Goal: Task Accomplishment & Management: Manage account settings

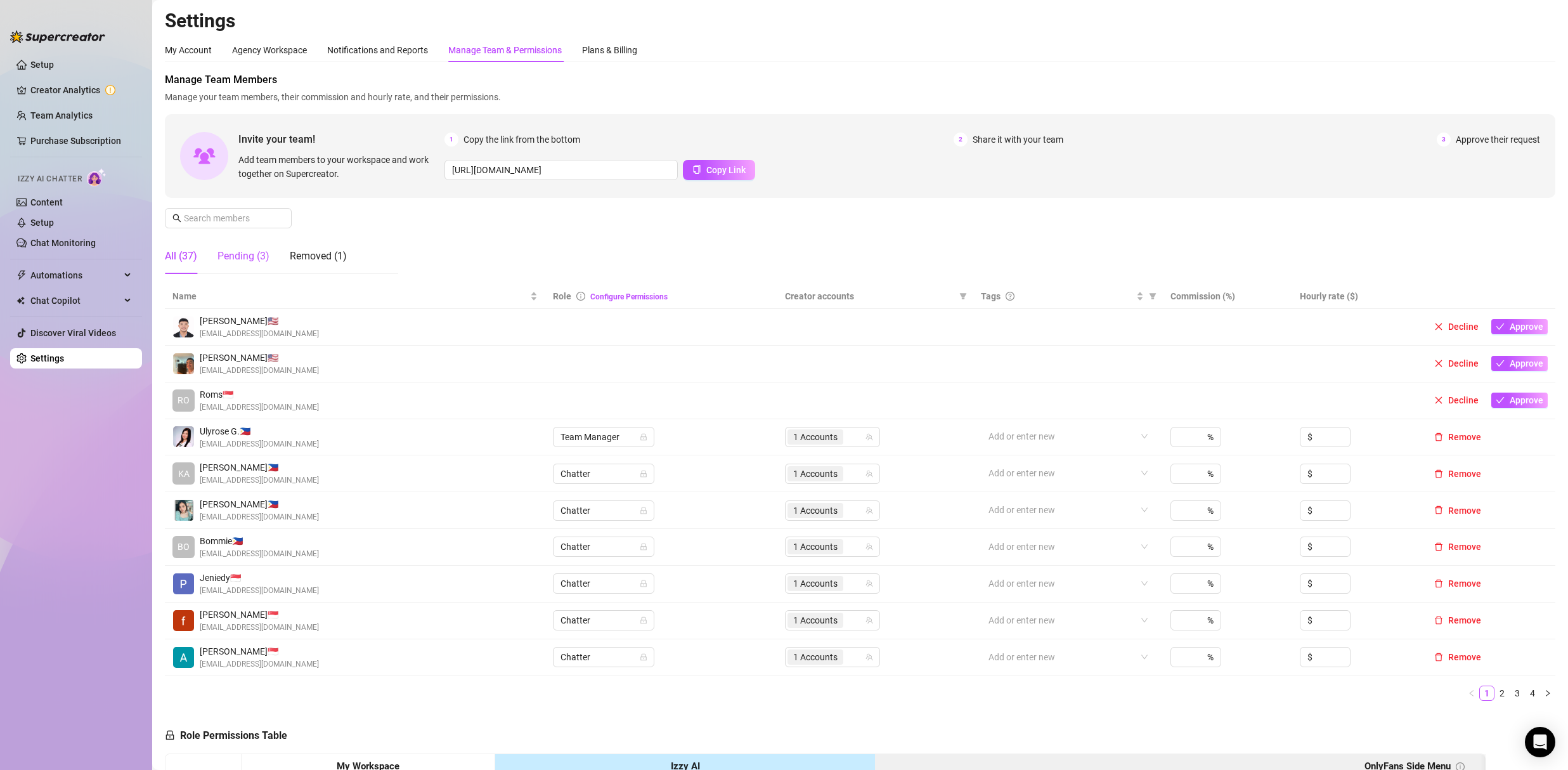
click at [248, 263] on div "Pending (3)" at bounding box center [243, 256] width 52 height 15
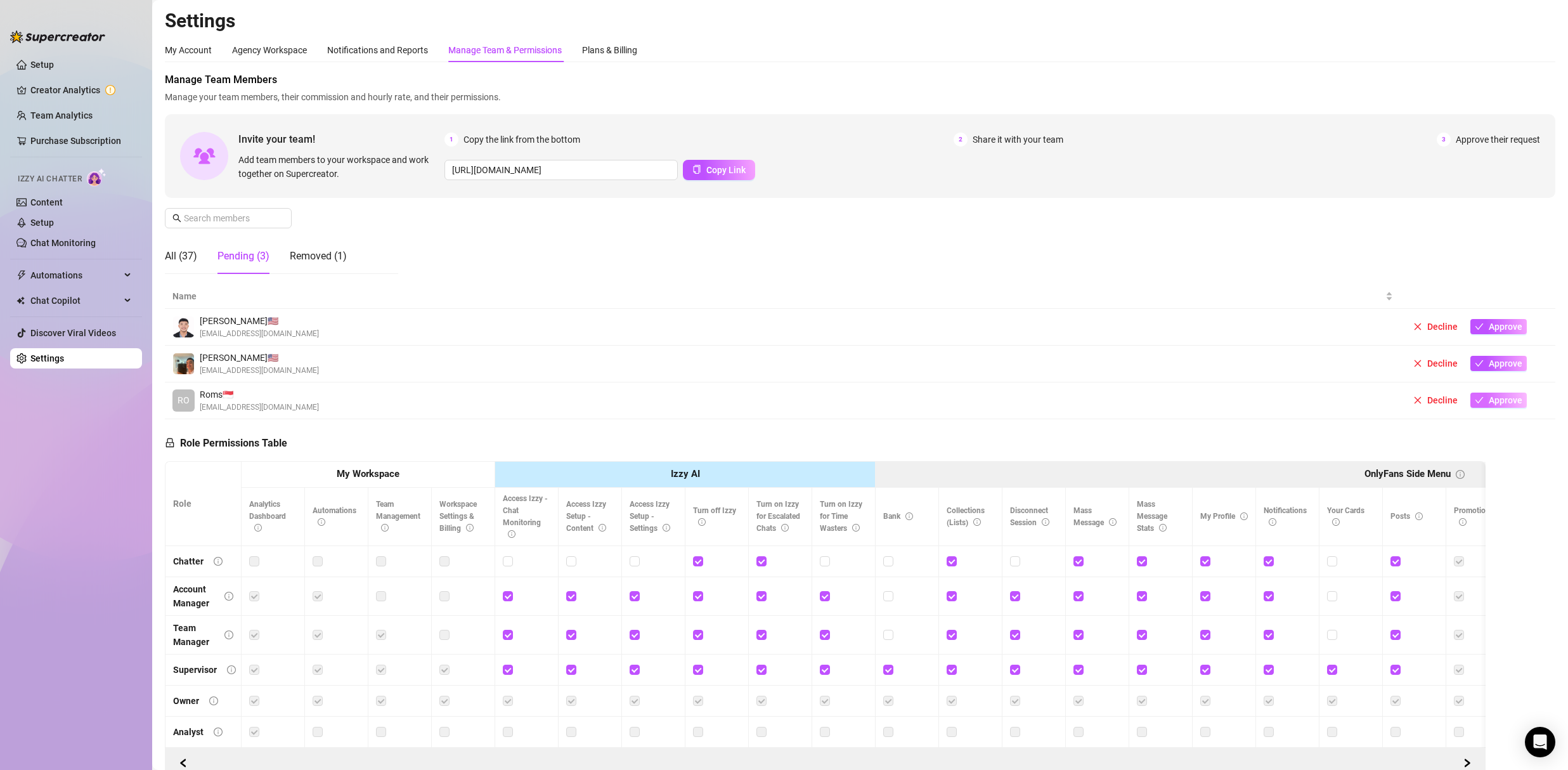
click at [1491, 399] on span "Approve" at bounding box center [1506, 400] width 33 height 10
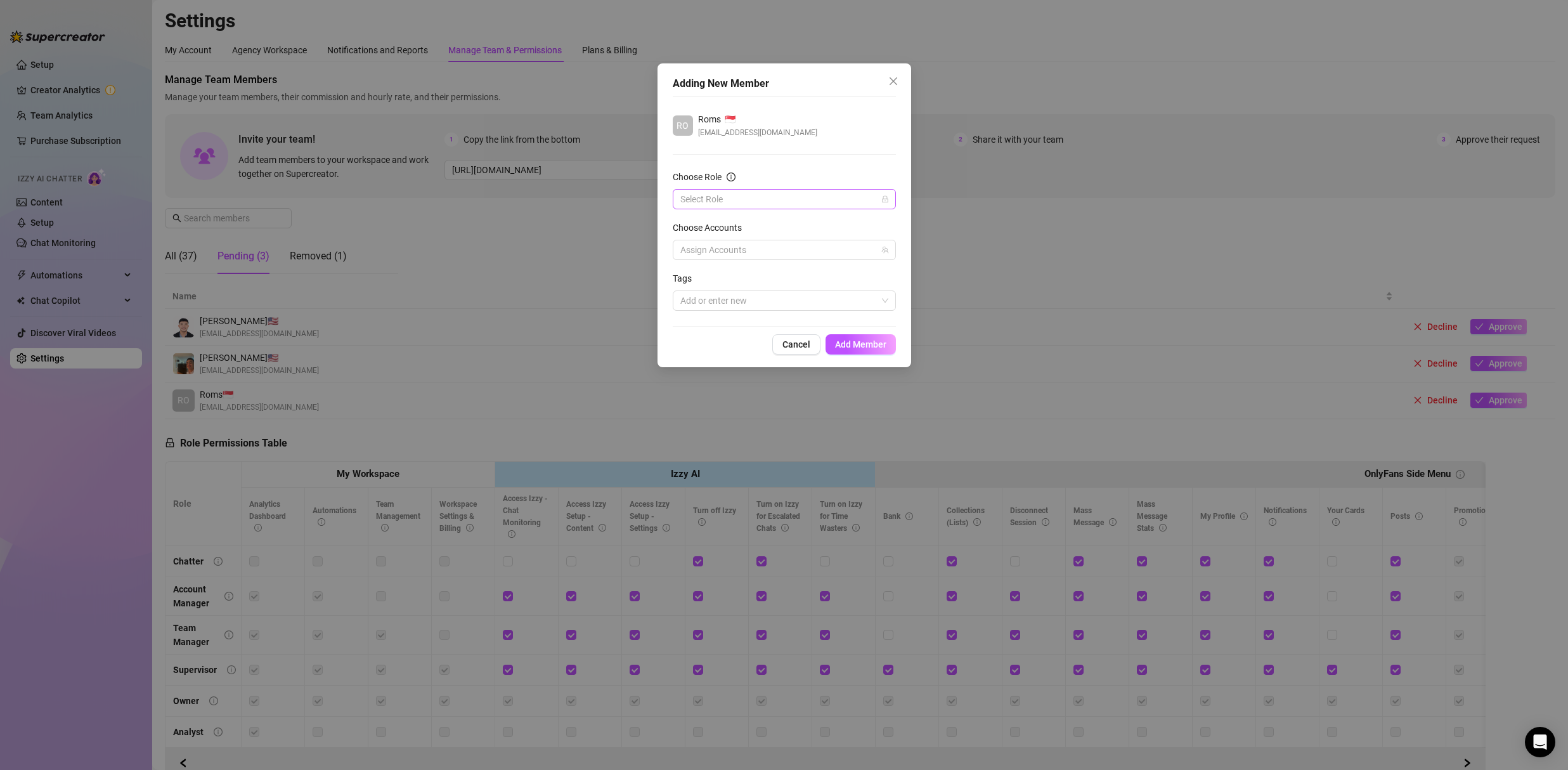
click at [783, 197] on input "Choose Role" at bounding box center [779, 199] width 197 height 19
click at [714, 222] on div "Chatter" at bounding box center [784, 225] width 203 height 14
click at [721, 238] on div "Choose Accounts" at bounding box center [784, 230] width 223 height 19
click at [720, 249] on div at bounding box center [777, 249] width 205 height 18
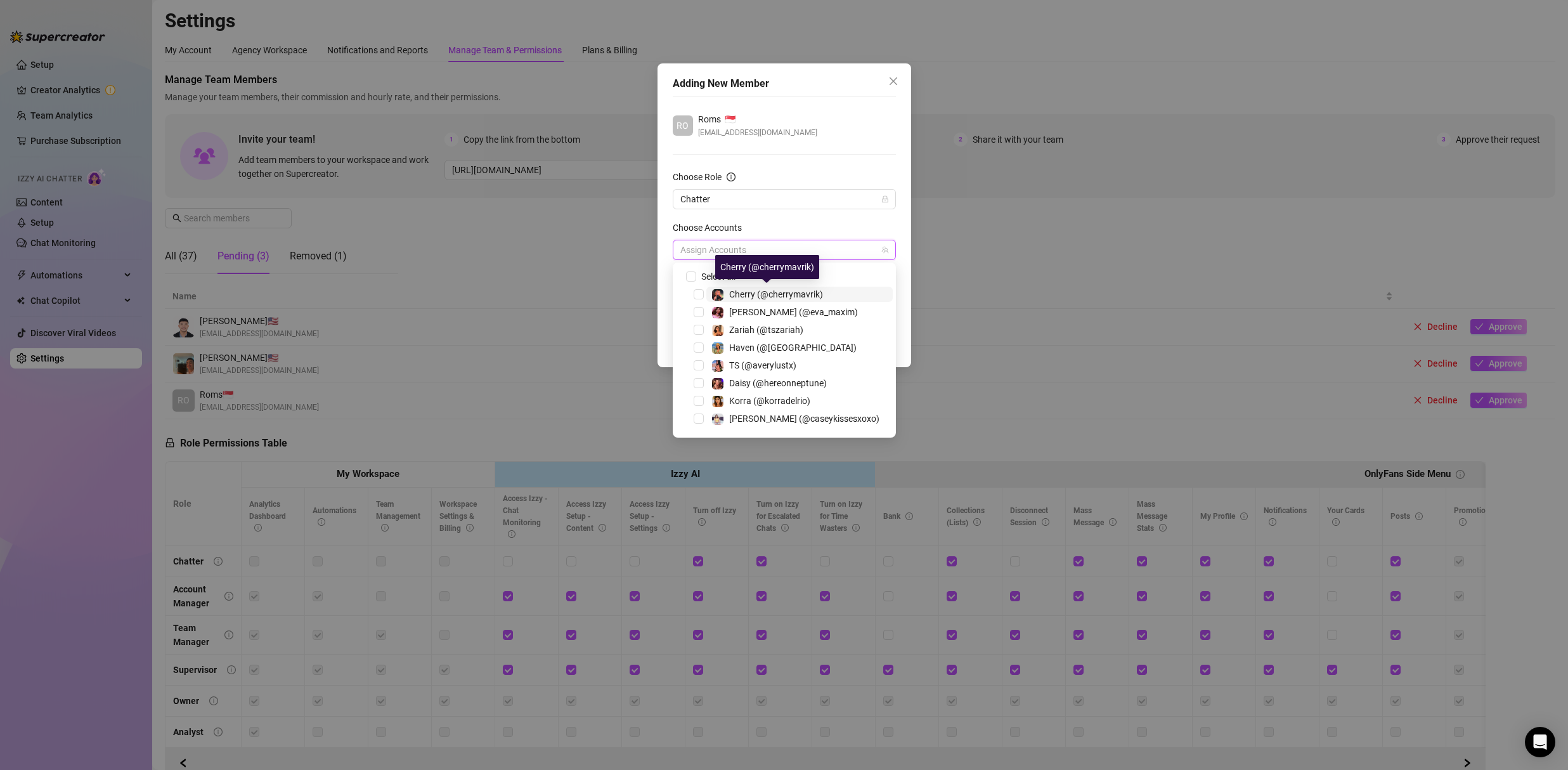
click at [750, 293] on span "Cherry (@cherrymavrik)" at bounding box center [776, 294] width 94 height 10
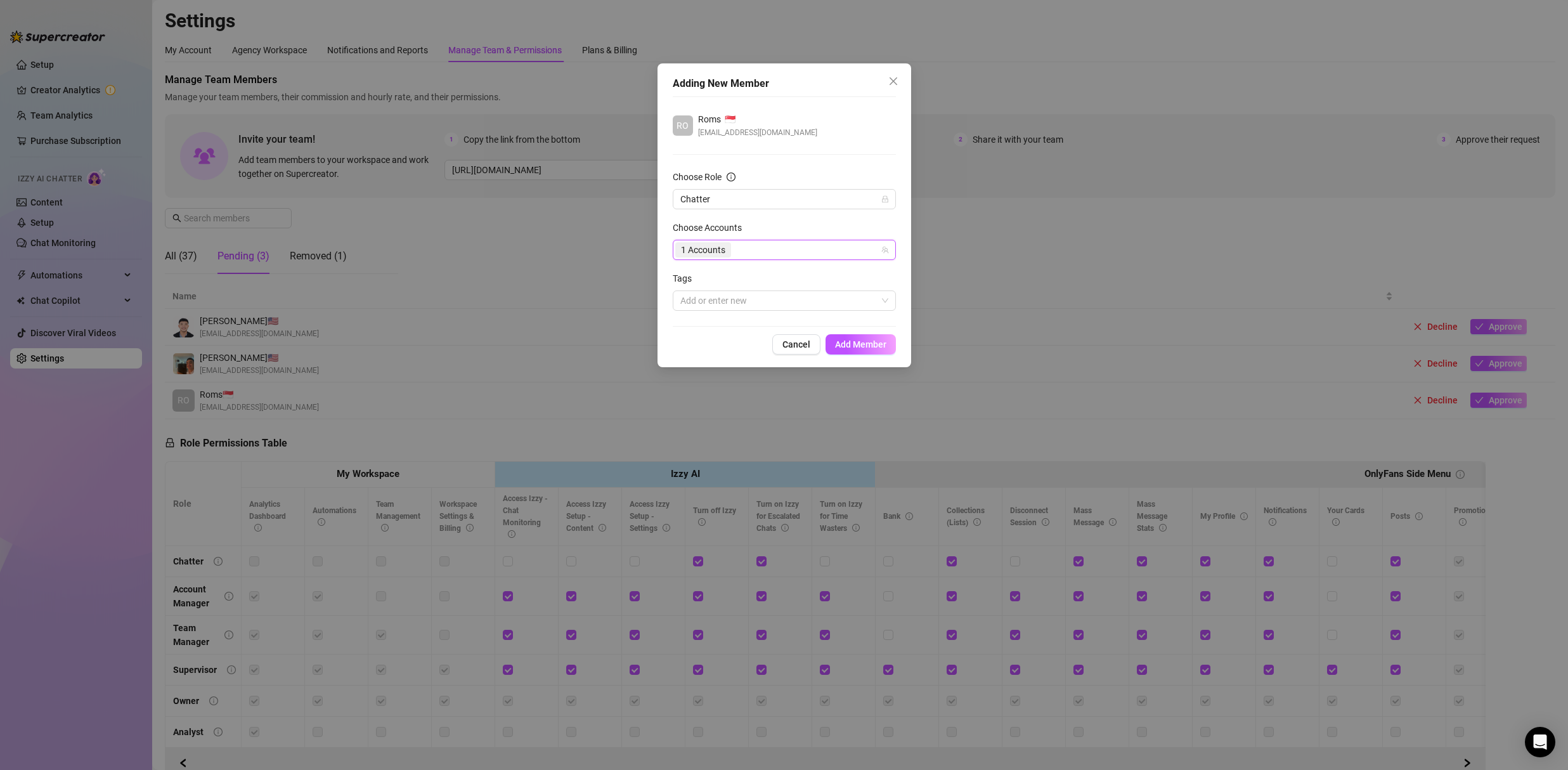
click at [830, 146] on div "RO Roms 🇸🇬 [EMAIL_ADDRESS][DOMAIN_NAME] Choose Role Chatter Choose Accounts 104…" at bounding box center [784, 211] width 223 height 230
click at [864, 334] on button "Add Member" at bounding box center [861, 344] width 70 height 20
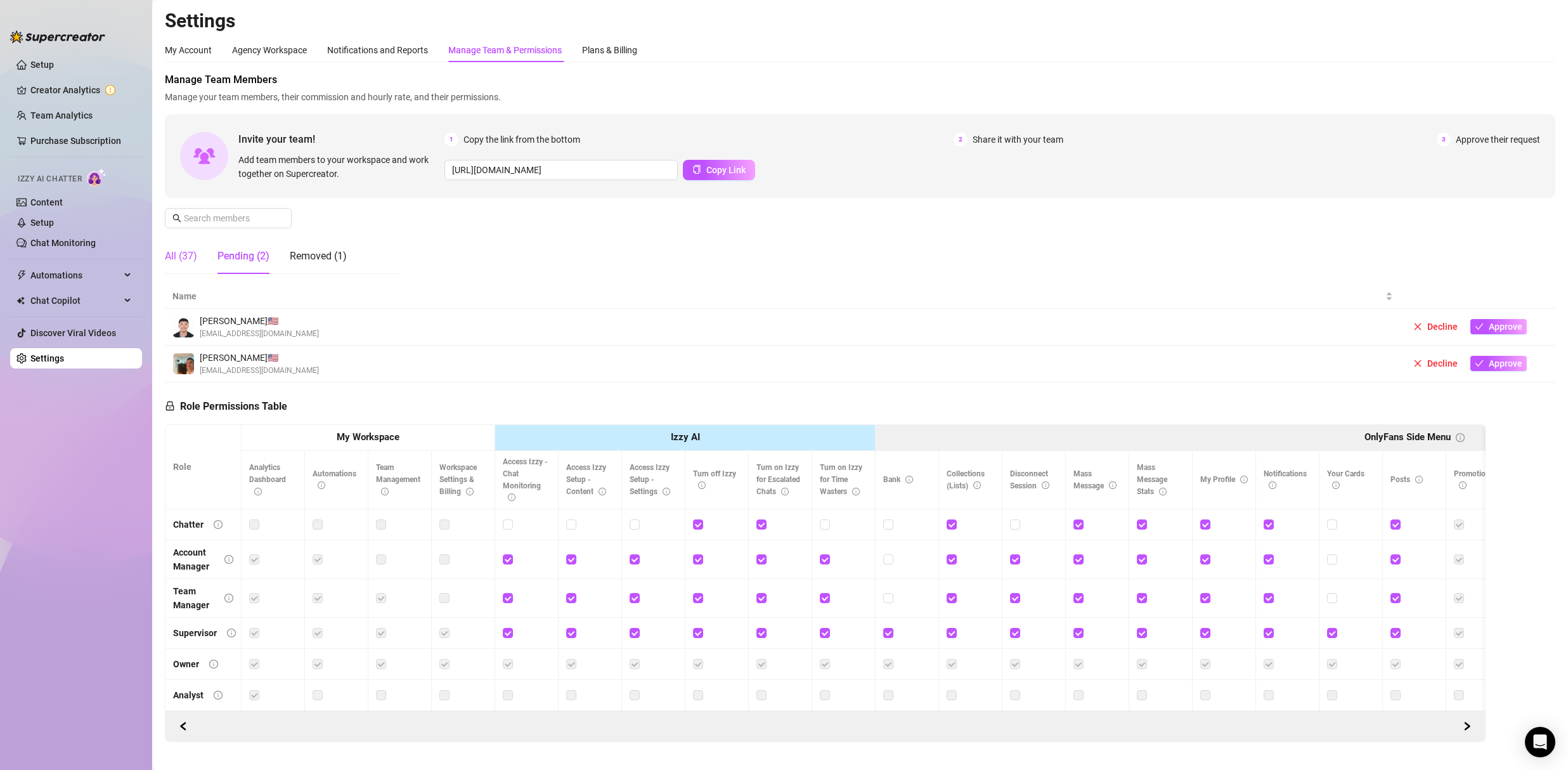
click at [180, 254] on div "All (37)" at bounding box center [181, 256] width 33 height 15
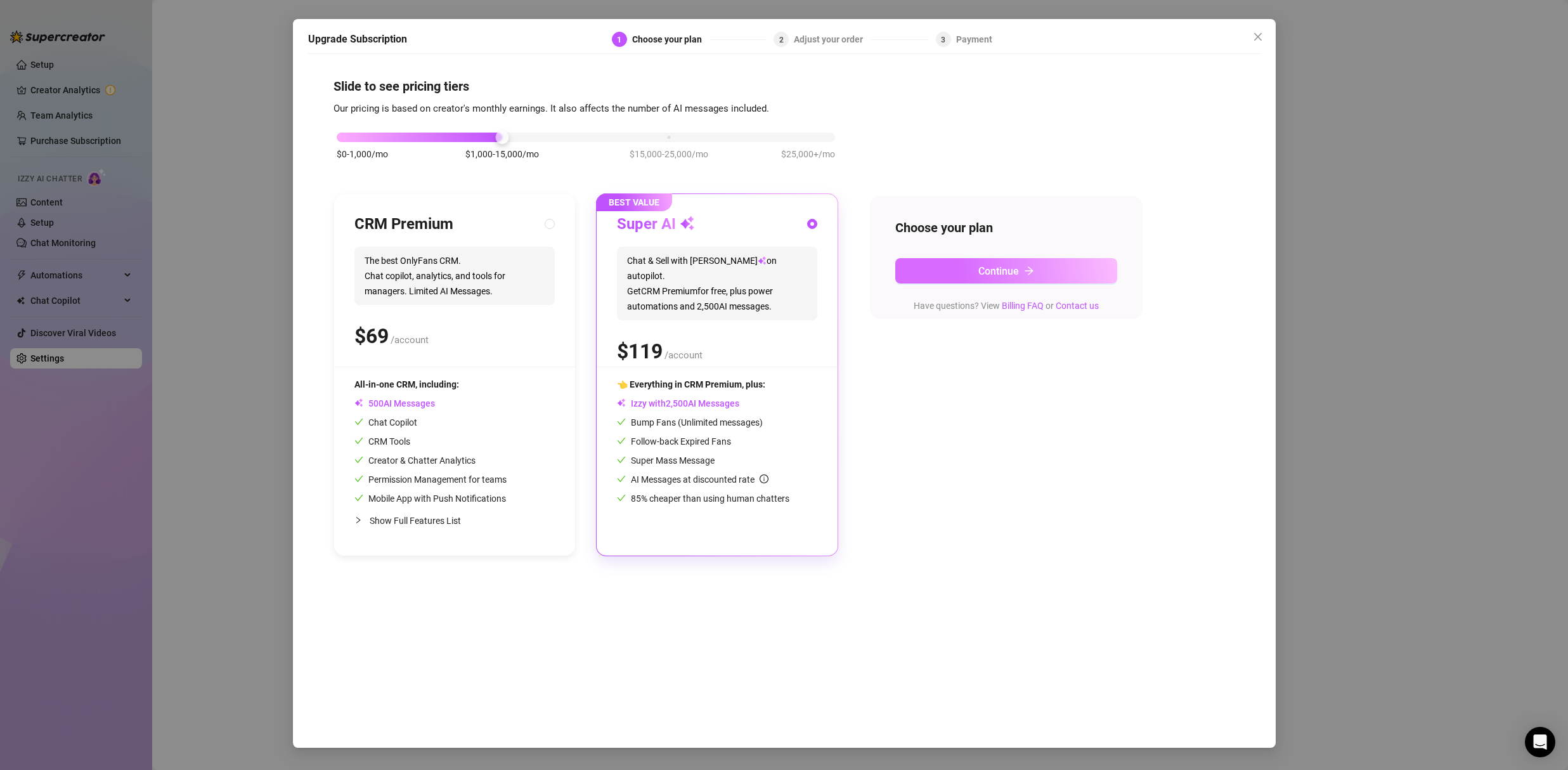
click at [956, 272] on button "Continue" at bounding box center [1006, 271] width 222 height 26
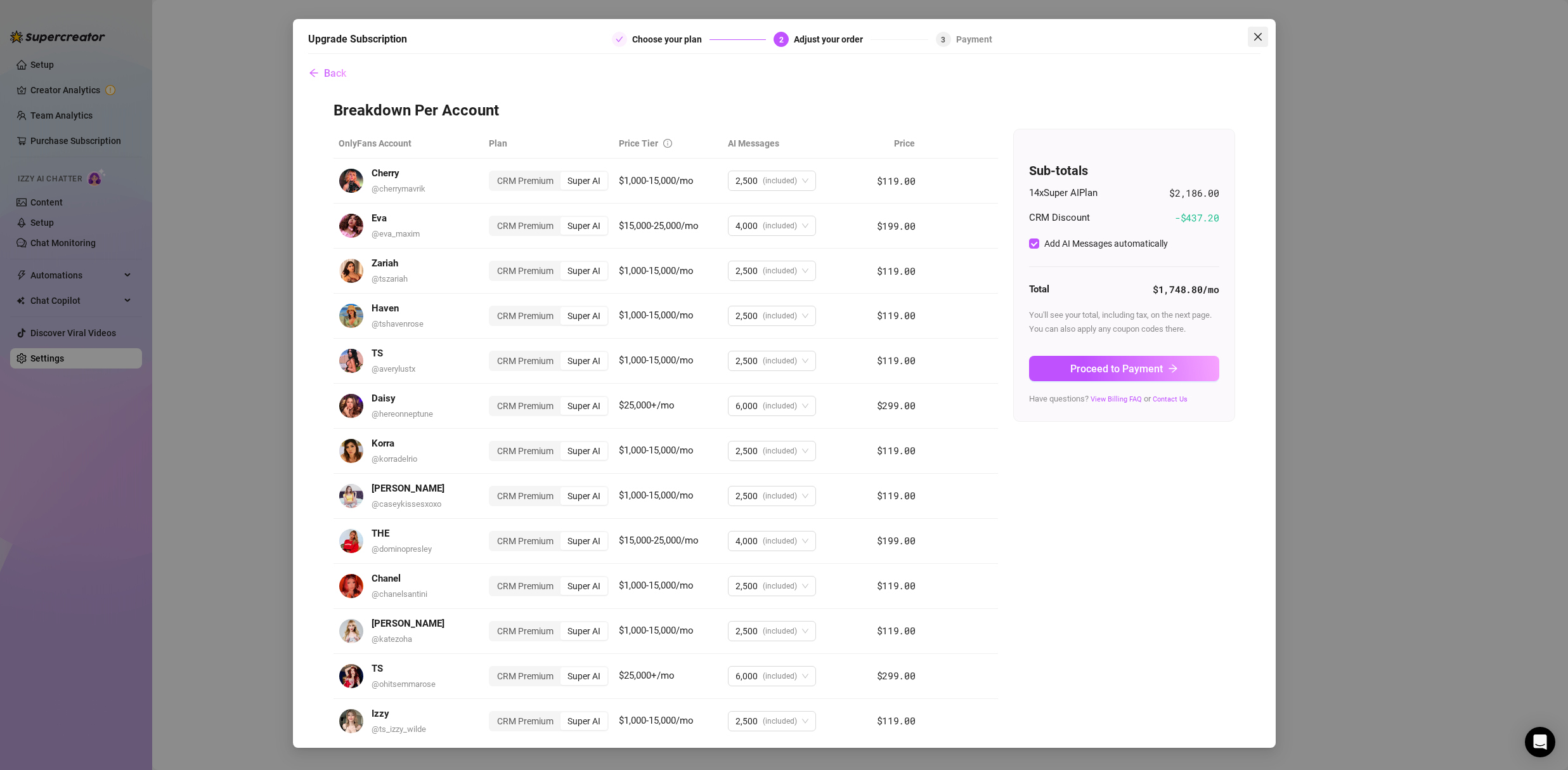
click at [1253, 39] on icon "close" at bounding box center [1258, 37] width 10 height 10
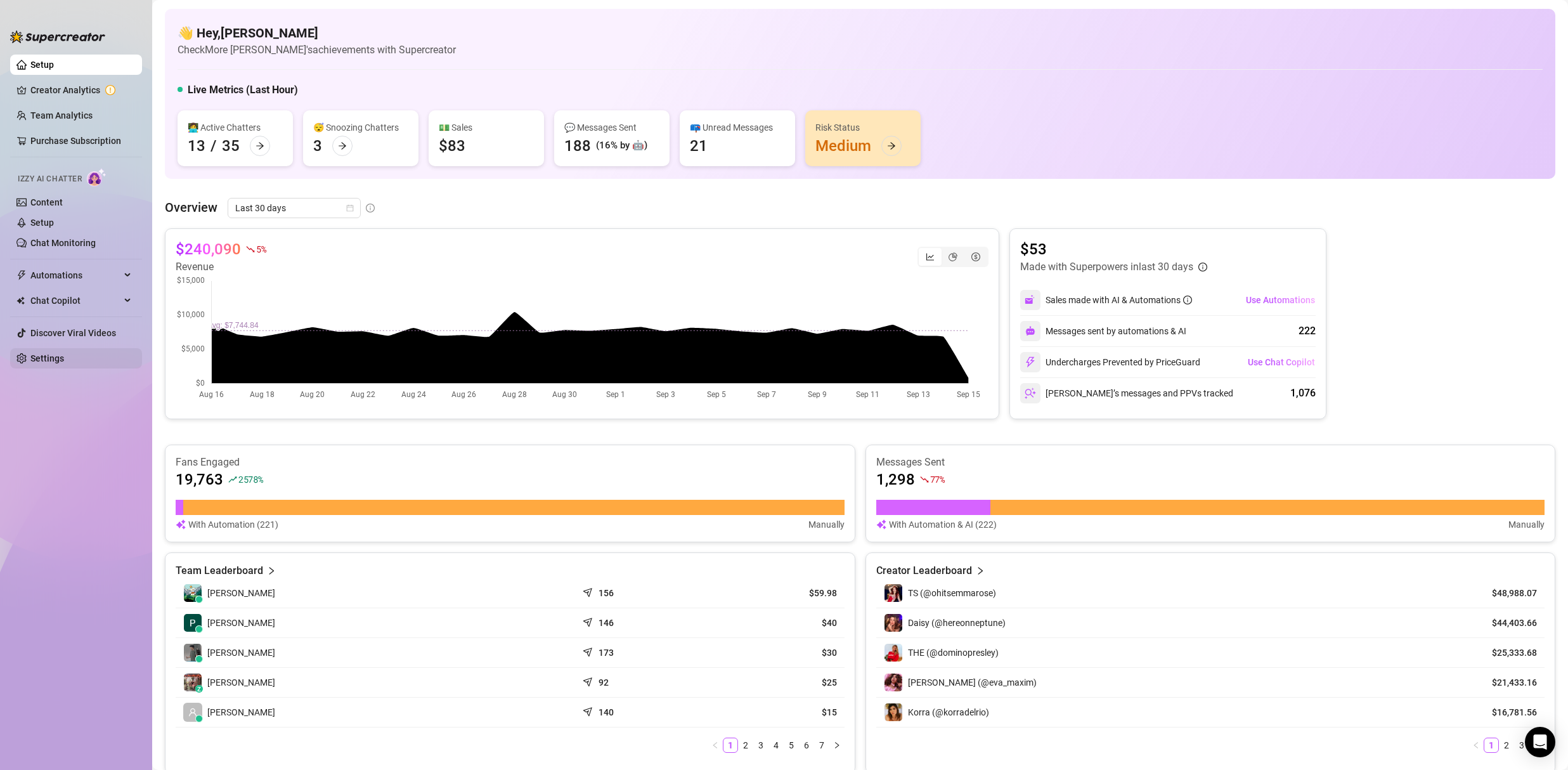
click at [64, 355] on link "Settings" at bounding box center [47, 358] width 33 height 10
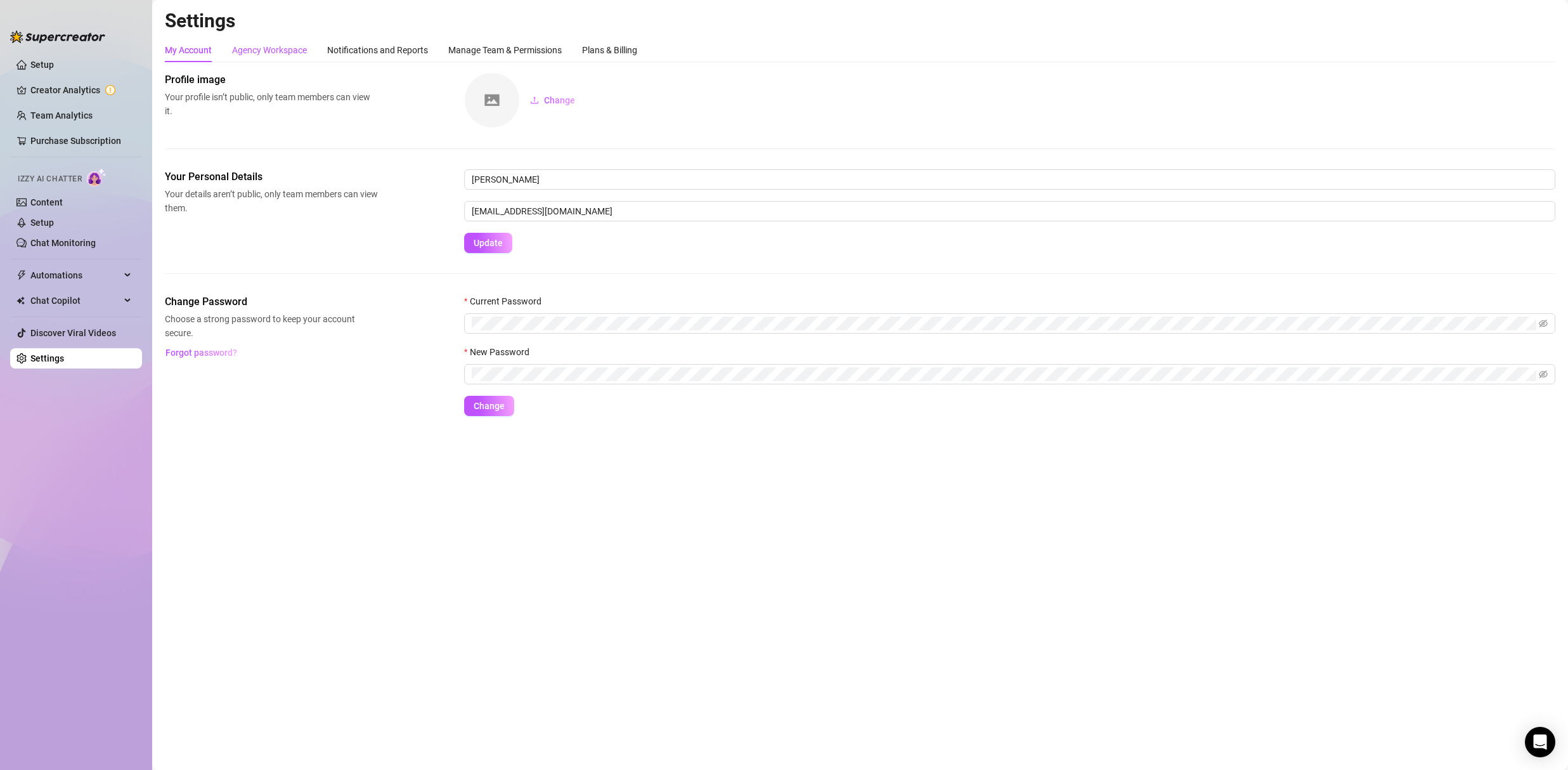
click at [293, 49] on div "Agency Workspace" at bounding box center [269, 50] width 75 height 14
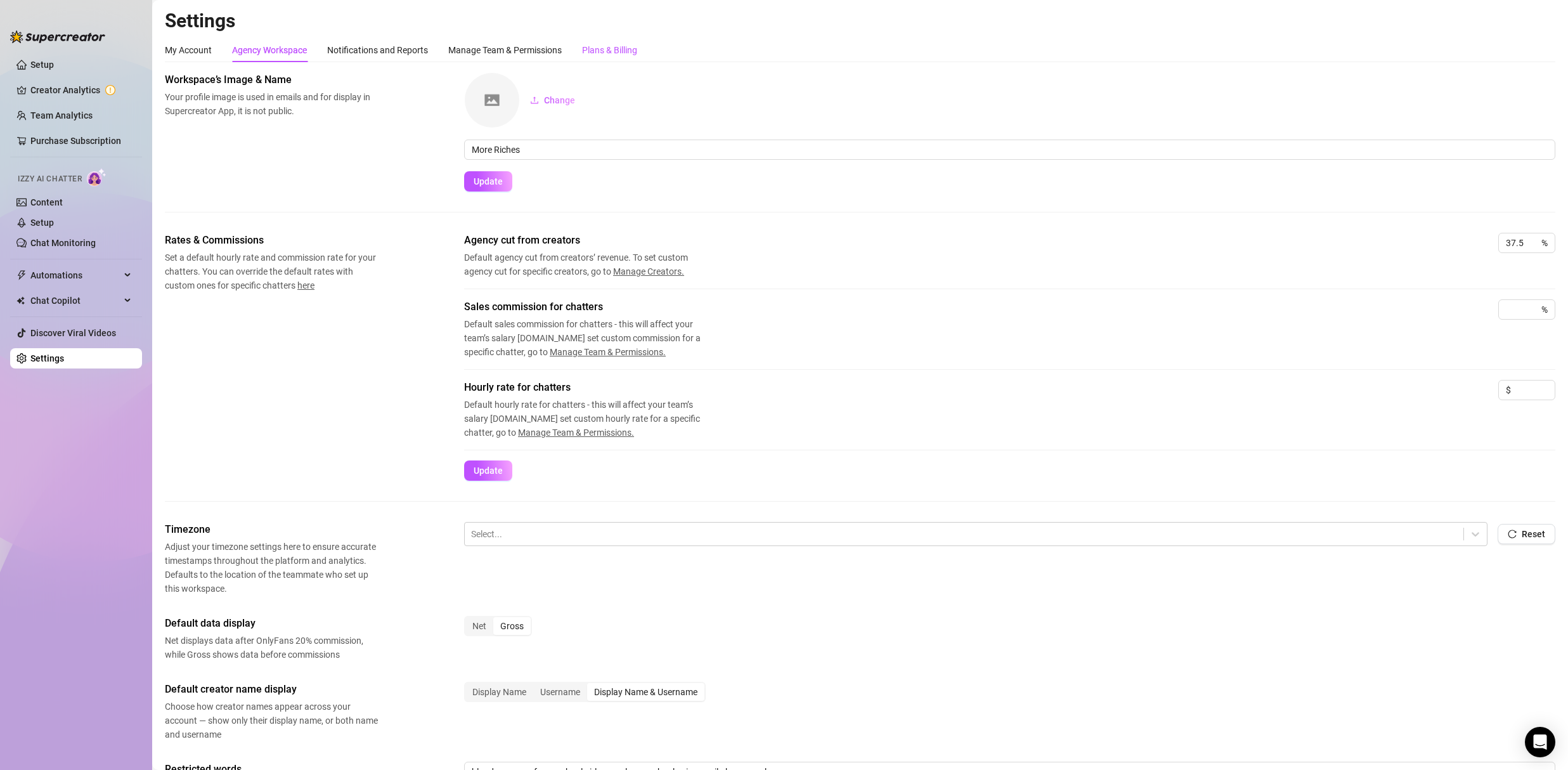
click at [604, 47] on div "Plans & Billing" at bounding box center [609, 50] width 55 height 14
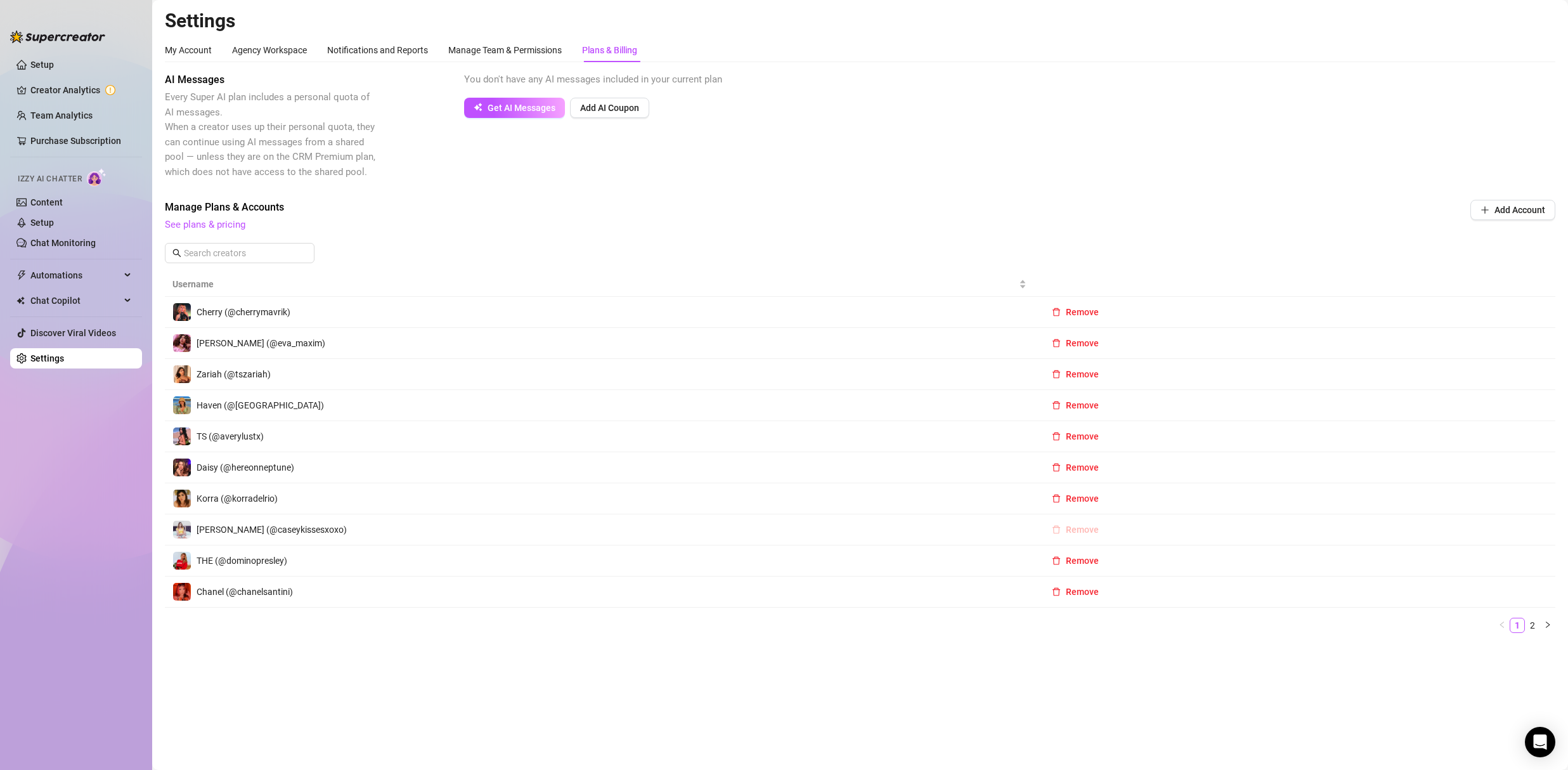
click at [1069, 534] on span "Remove" at bounding box center [1082, 529] width 33 height 10
click at [1159, 493] on span "OK" at bounding box center [1160, 497] width 12 height 10
click at [1534, 623] on link "2" at bounding box center [1533, 626] width 14 height 14
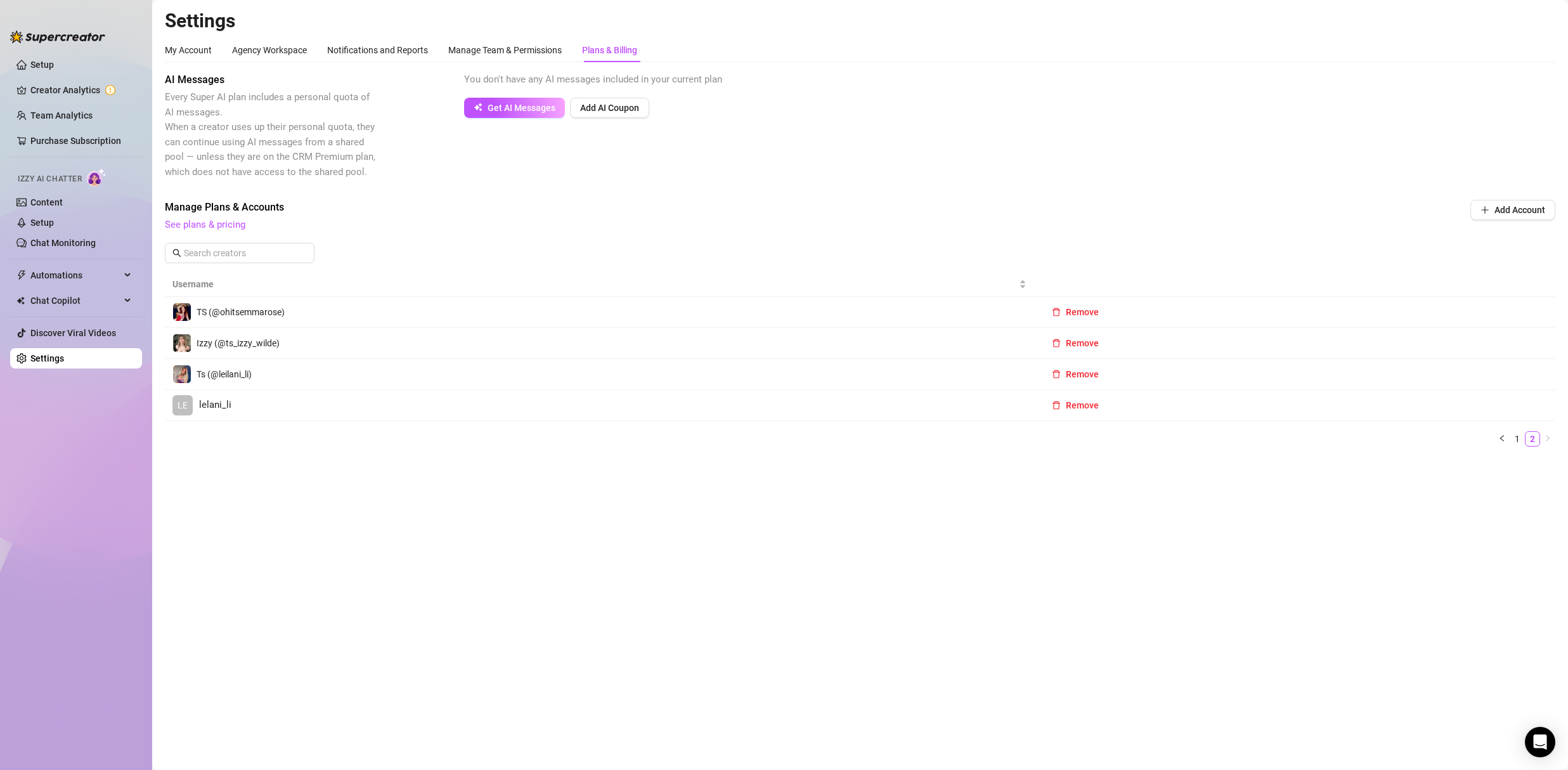
click at [187, 406] on span "LE" at bounding box center [182, 405] width 20 height 20
click at [1079, 409] on span "Remove" at bounding box center [1082, 405] width 33 height 10
click at [1162, 375] on span "OK" at bounding box center [1160, 372] width 12 height 10
click at [1520, 410] on link "1" at bounding box center [1518, 408] width 14 height 14
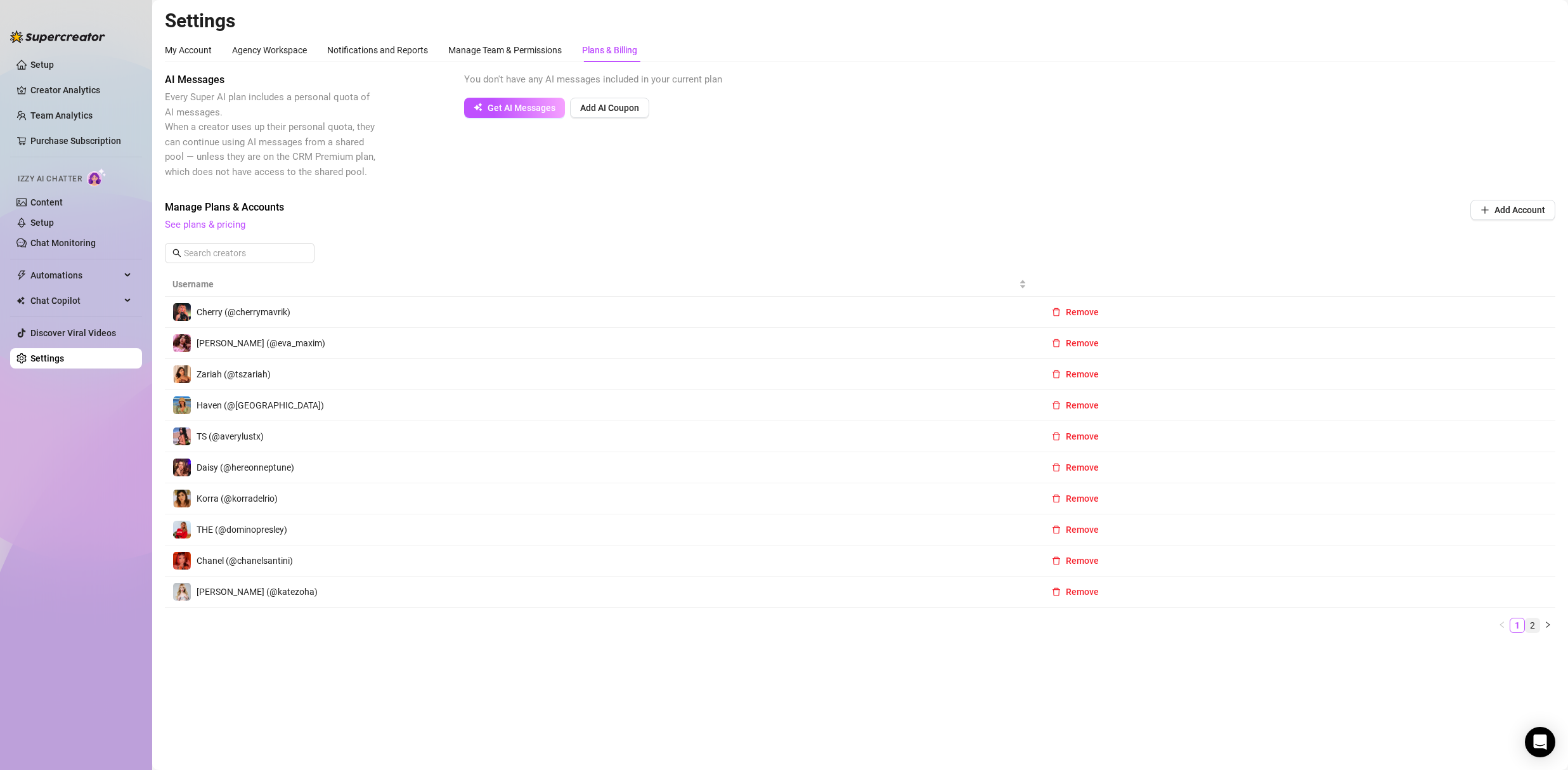
click at [1532, 623] on link "2" at bounding box center [1533, 626] width 14 height 14
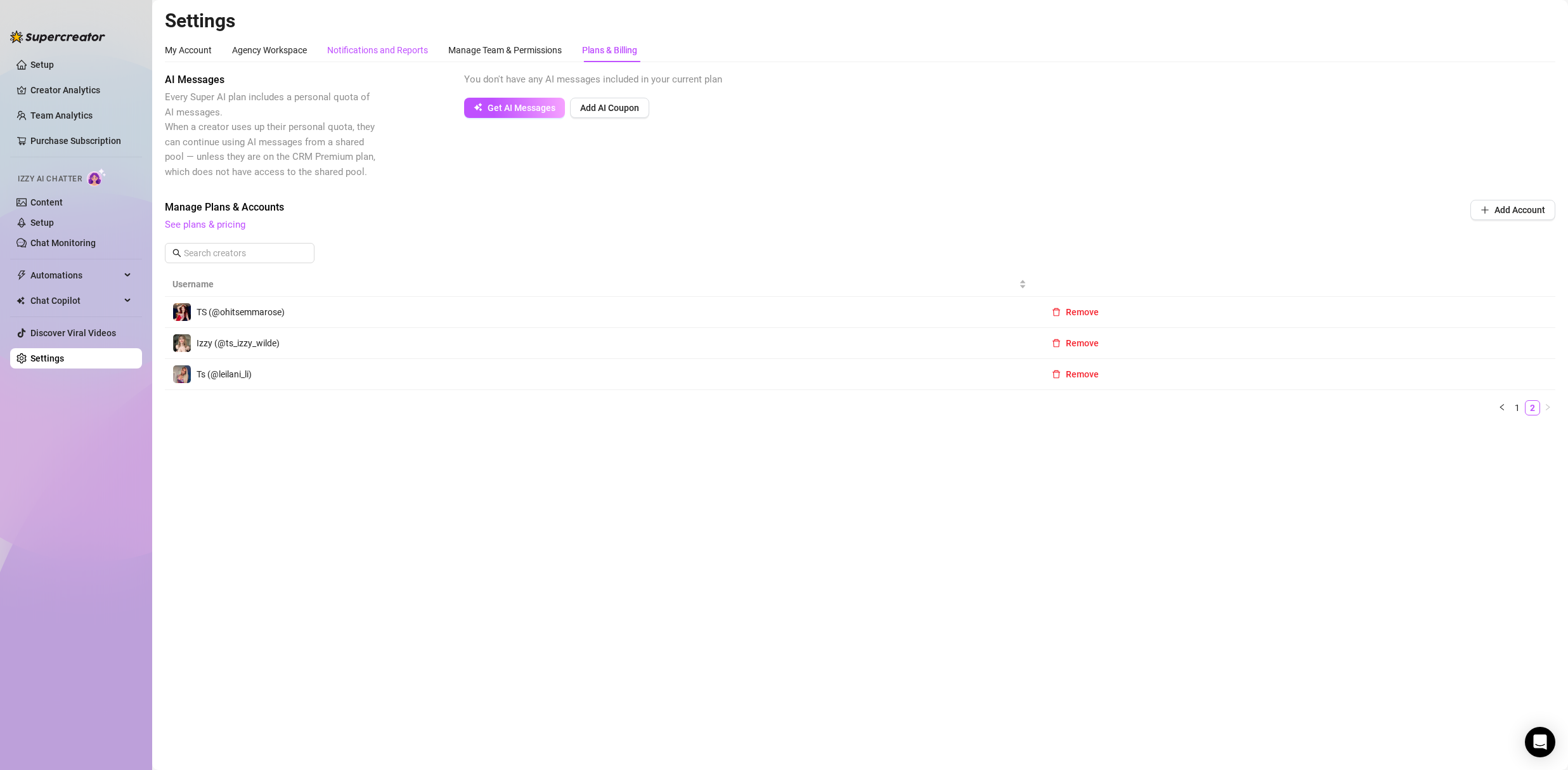
click at [353, 52] on div "Notifications and Reports" at bounding box center [378, 50] width 100 height 14
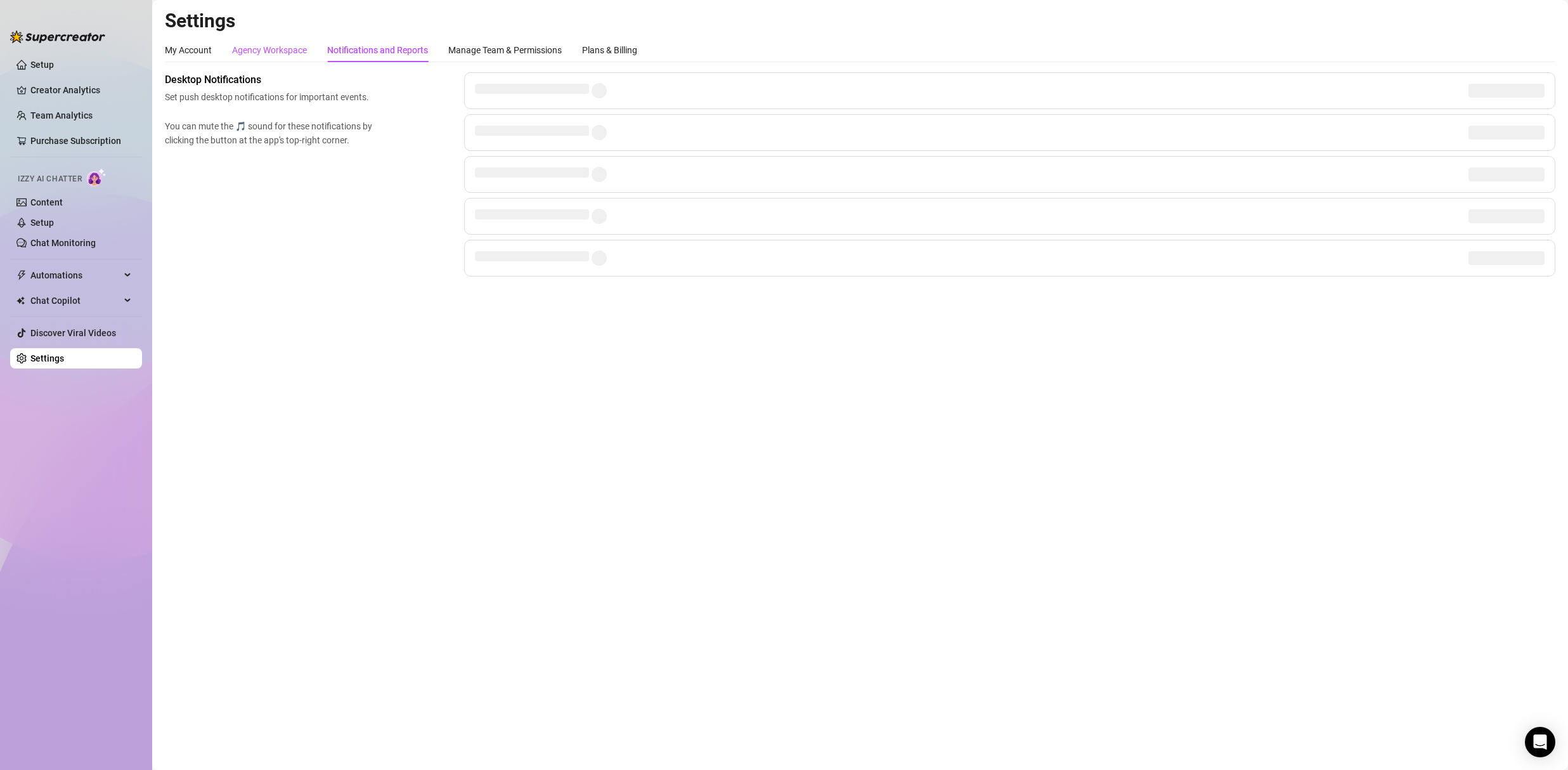
click at [265, 53] on div "Agency Workspace" at bounding box center [269, 50] width 75 height 14
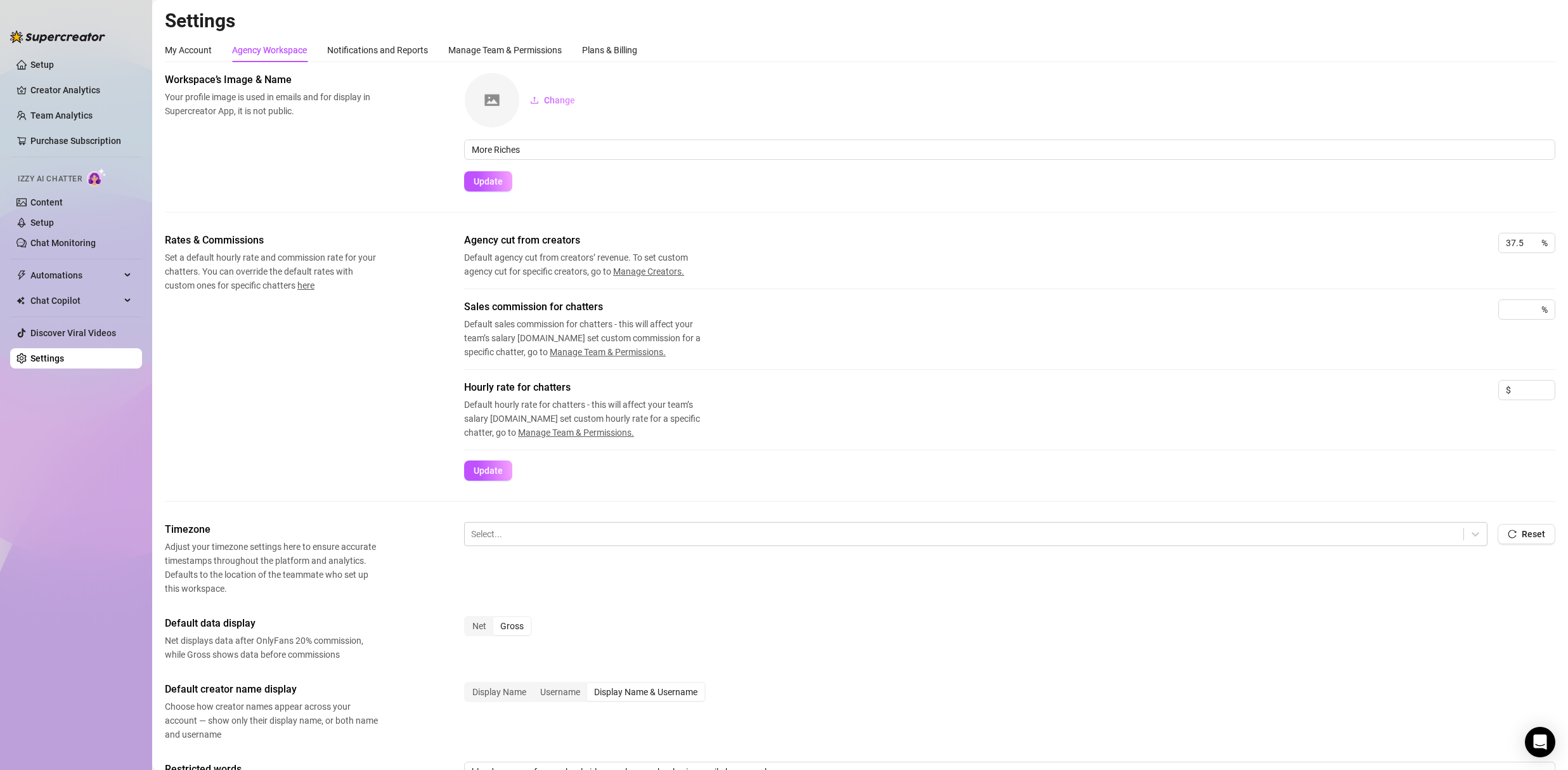
click at [504, 36] on div "Settings My Account Agency Workspace Notifications and Reports Manage Team & Pe…" at bounding box center [860, 495] width 1391 height 973
click at [501, 45] on div "Manage Team & Permissions" at bounding box center [505, 50] width 113 height 14
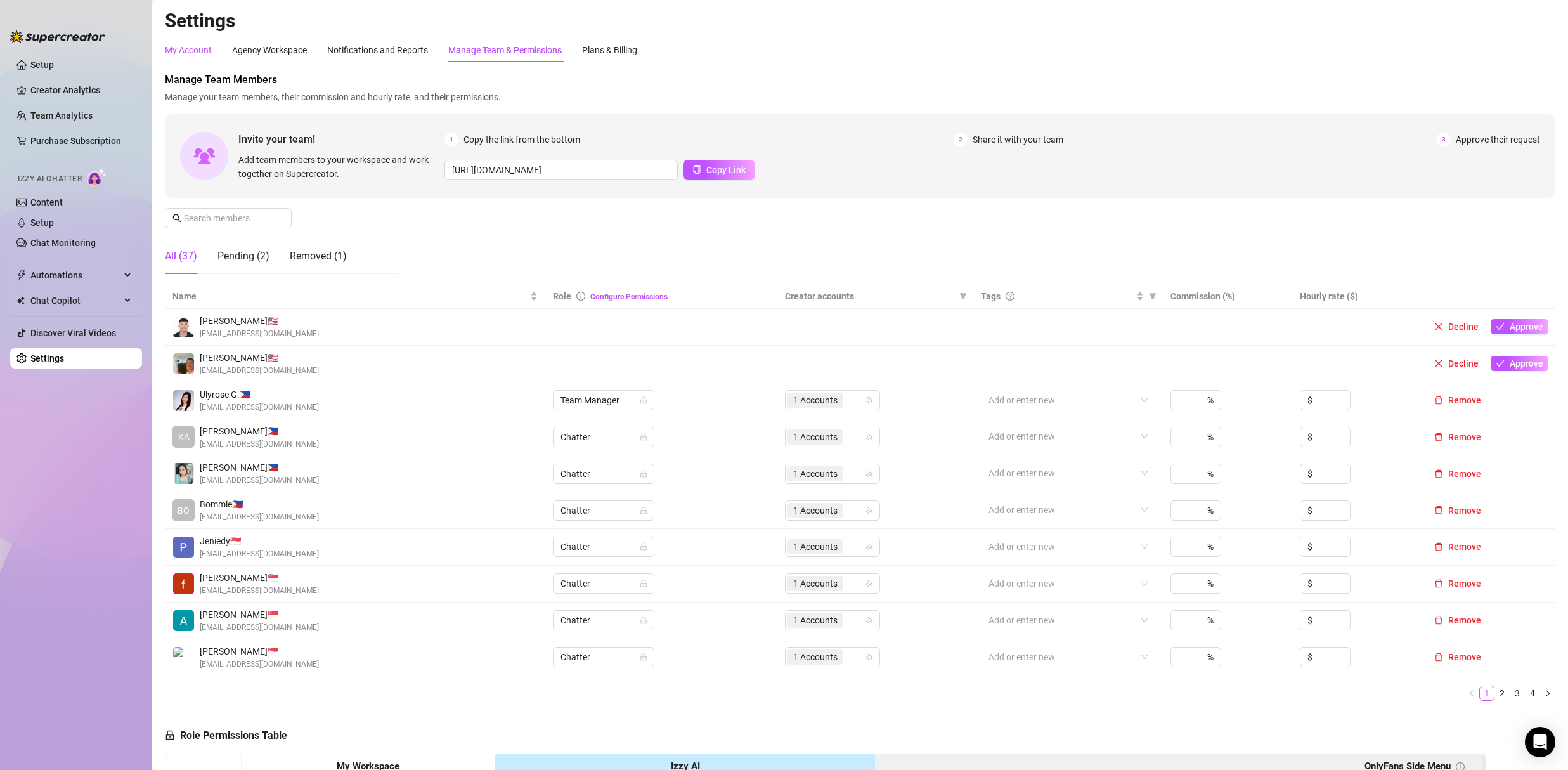
click at [193, 48] on div "My Account" at bounding box center [188, 50] width 47 height 14
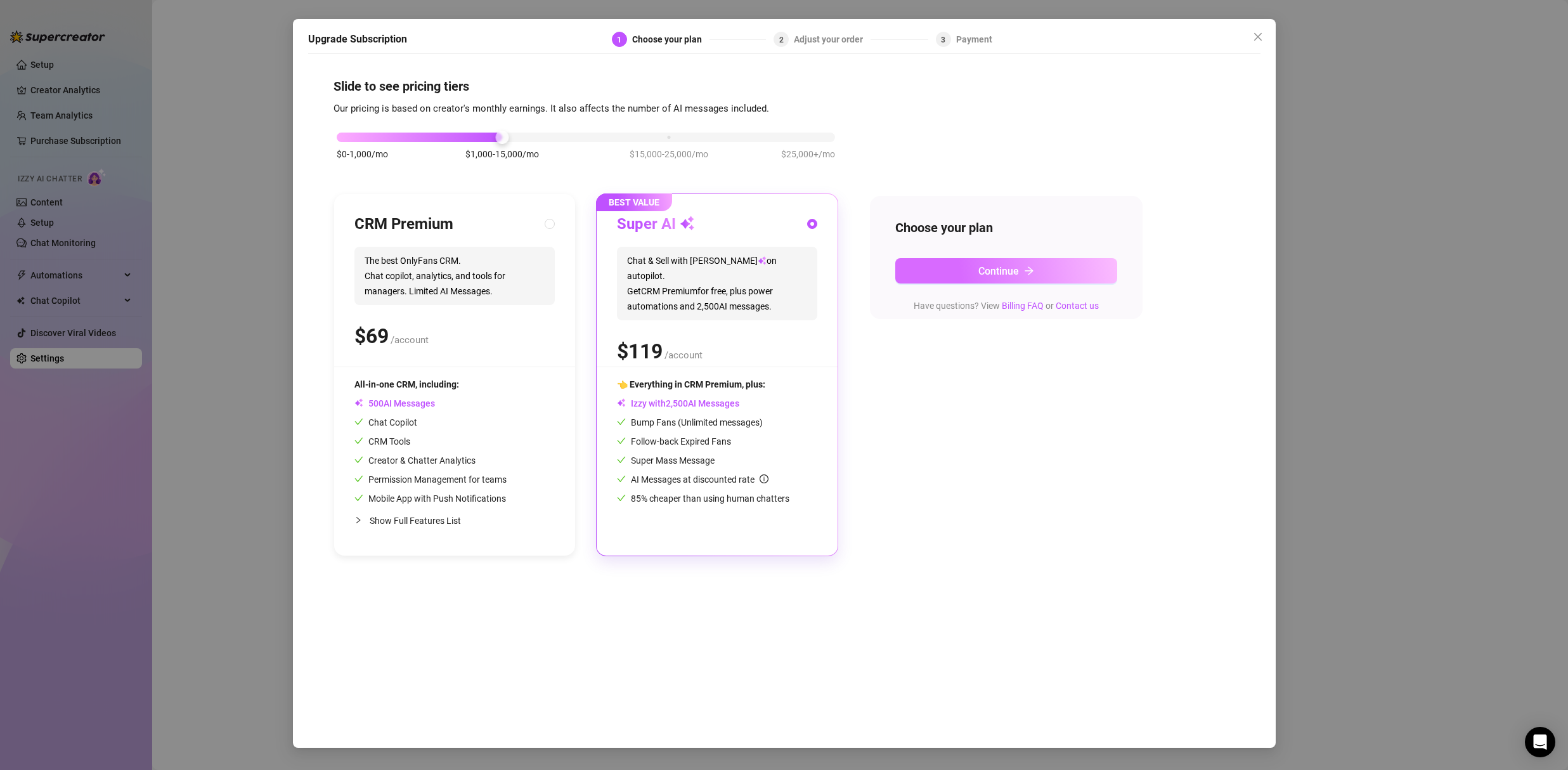
click at [950, 269] on button "Continue" at bounding box center [1006, 271] width 222 height 26
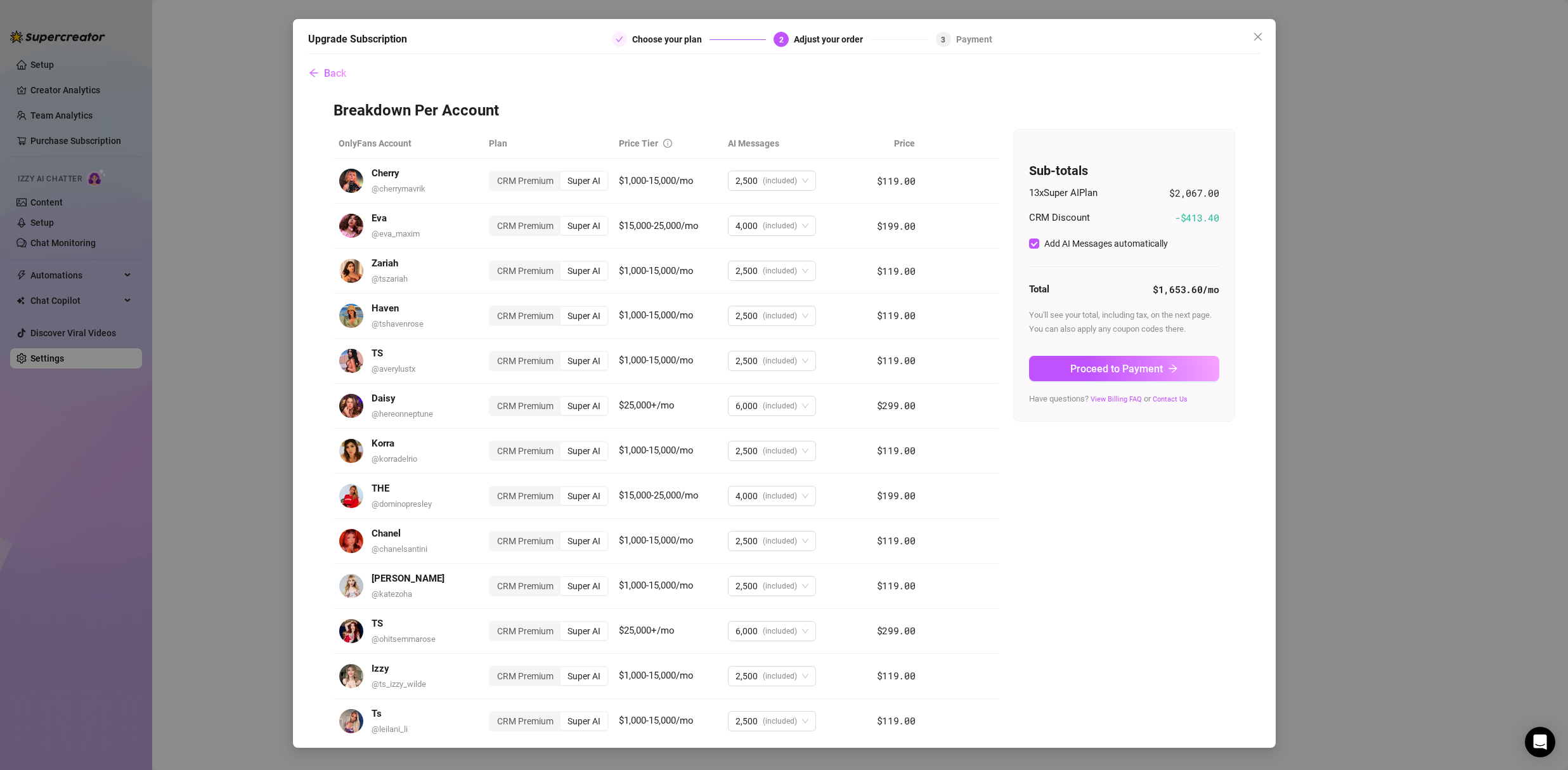
click at [1328, 305] on div "Upgrade Subscription Choose your plan 2 Adjust your order 3 Payment Back Breakd…" at bounding box center [784, 385] width 1568 height 770
